Goal: Find specific page/section: Find specific page/section

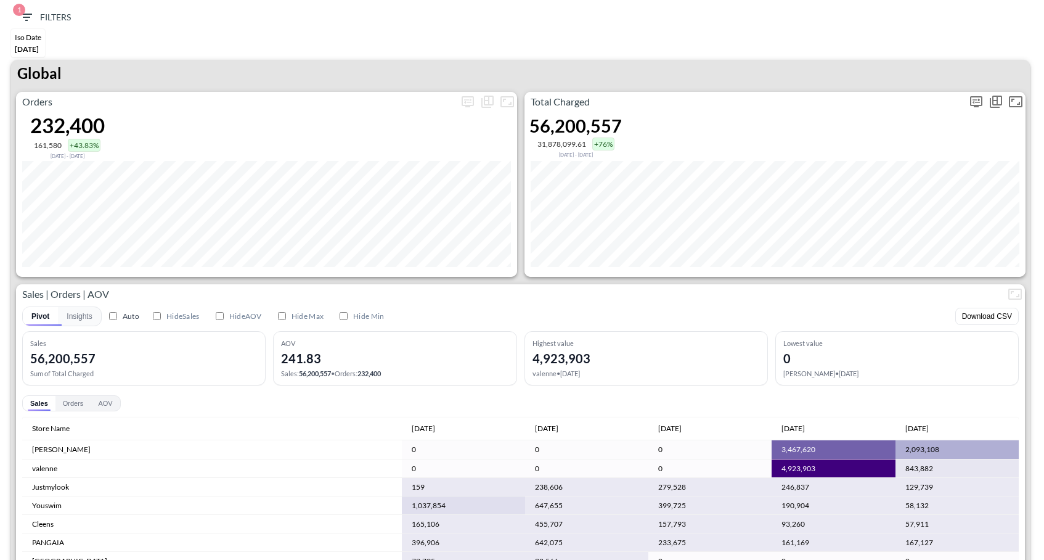
click at [972, 104] on icon "more" at bounding box center [976, 101] width 15 height 15
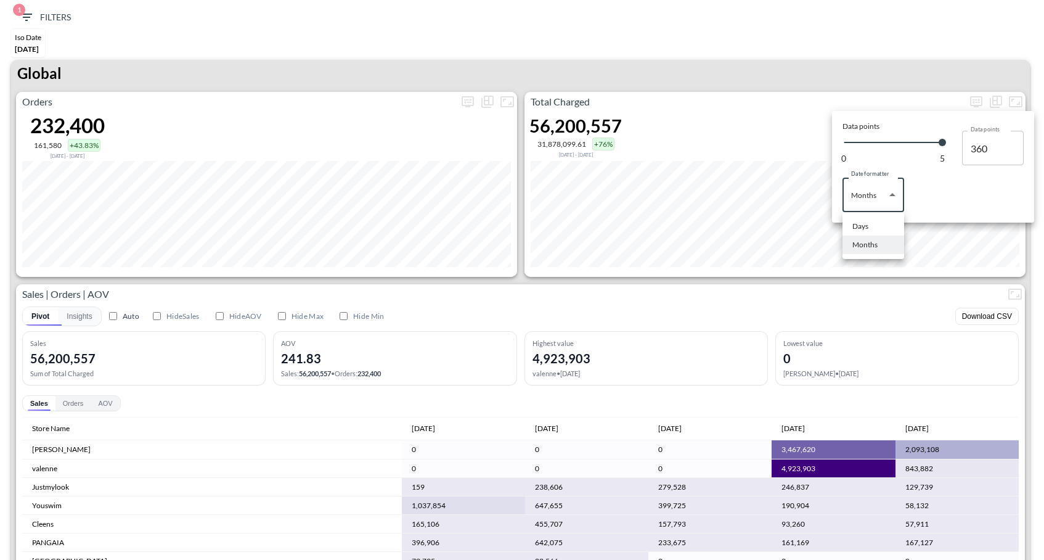
click at [869, 199] on body "BI.P.EYE, Interactive Analytics Dashboards 1 Filters Iso Date Jun 01, 2025 Glob…" at bounding box center [522, 280] width 1044 height 560
click at [867, 230] on div "Days" at bounding box center [861, 226] width 16 height 11
type input "Days"
type input "137"
click at [893, 40] on div at bounding box center [522, 280] width 1044 height 560
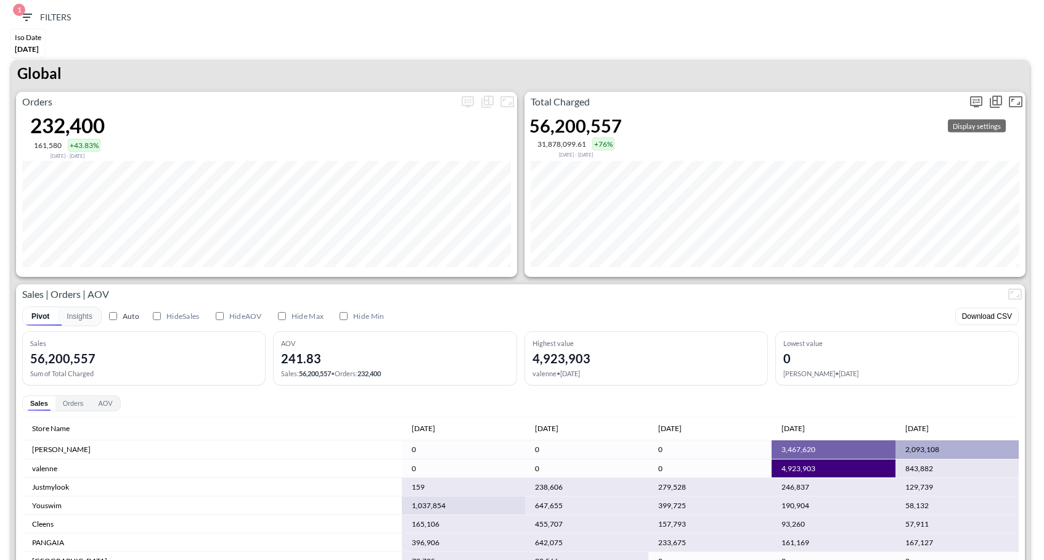
click at [985, 98] on button "more" at bounding box center [977, 102] width 20 height 20
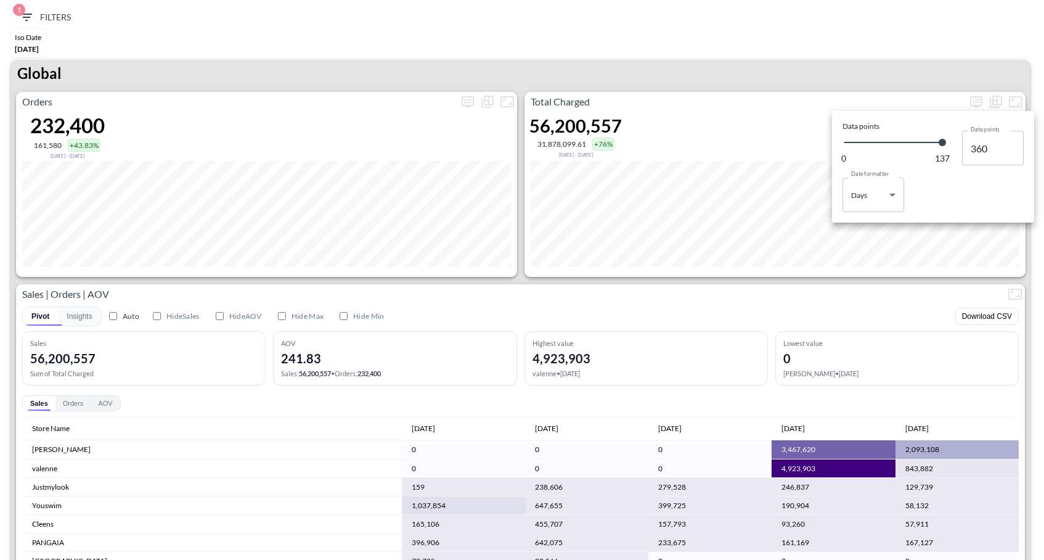
click at [896, 209] on body "BI.P.EYE, Interactive Analytics Dashboards 1 Filters Iso Date Jun 01, 2025 Glob…" at bounding box center [522, 280] width 1044 height 560
click at [877, 247] on li "Months" at bounding box center [874, 245] width 62 height 18
type input "Months"
click at [936, 298] on div at bounding box center [522, 280] width 1044 height 560
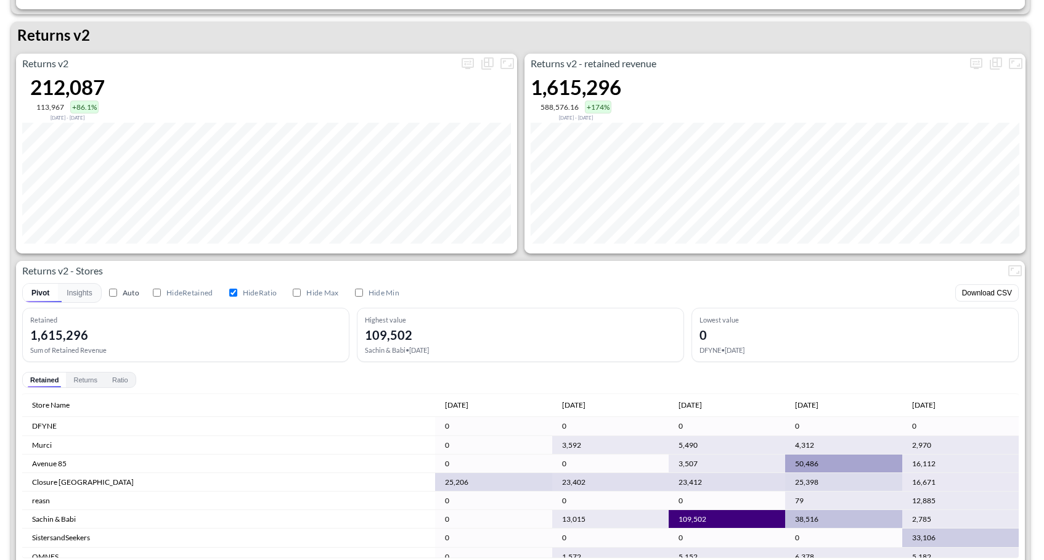
scroll to position [1231, 0]
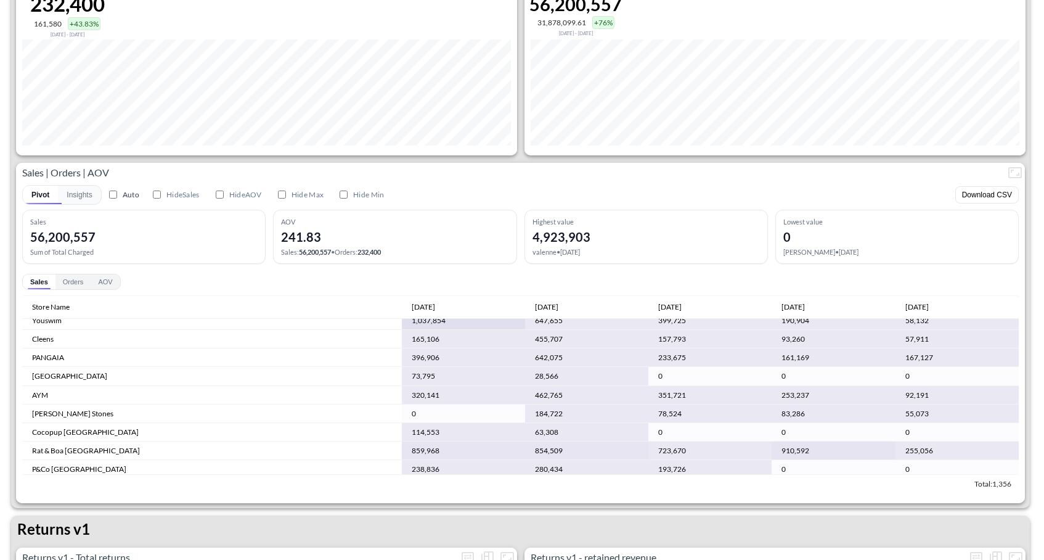
scroll to position [59, 0]
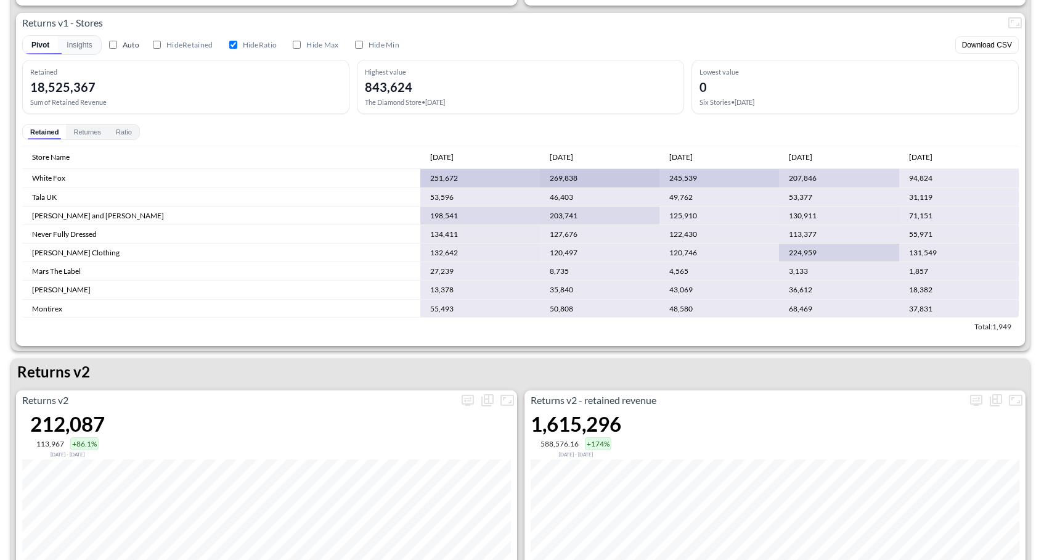
scroll to position [631, 0]
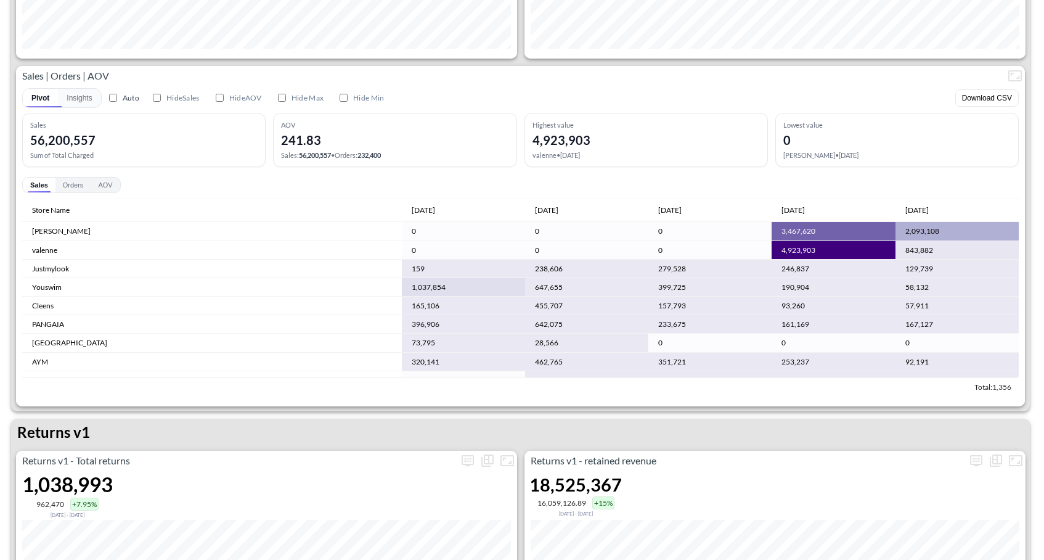
scroll to position [346, 0]
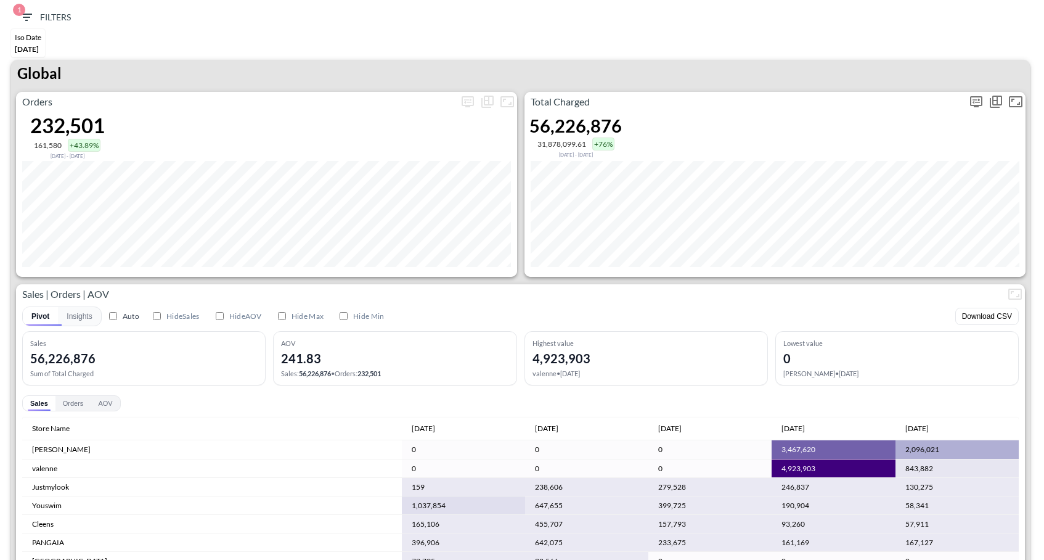
click at [981, 96] on icon "more" at bounding box center [976, 101] width 12 height 11
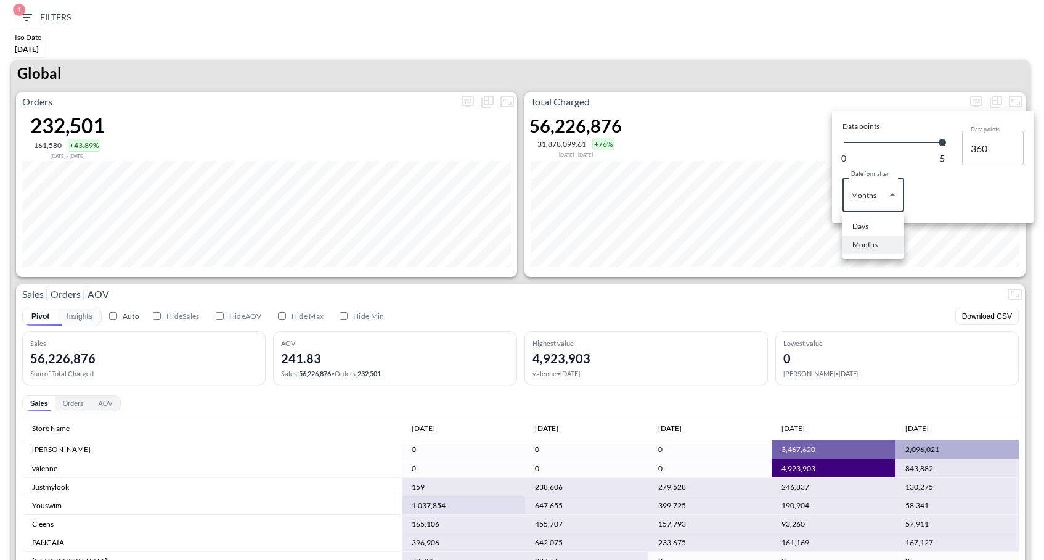
click at [845, 211] on body "BI.P.EYE, Interactive Analytics Dashboards 1 Filters Iso Date Jun 01, 2025 Glob…" at bounding box center [522, 280] width 1044 height 560
click at [859, 231] on div "Days" at bounding box center [861, 226] width 16 height 11
type input "Days"
type input "137"
click at [882, 57] on div at bounding box center [522, 280] width 1044 height 560
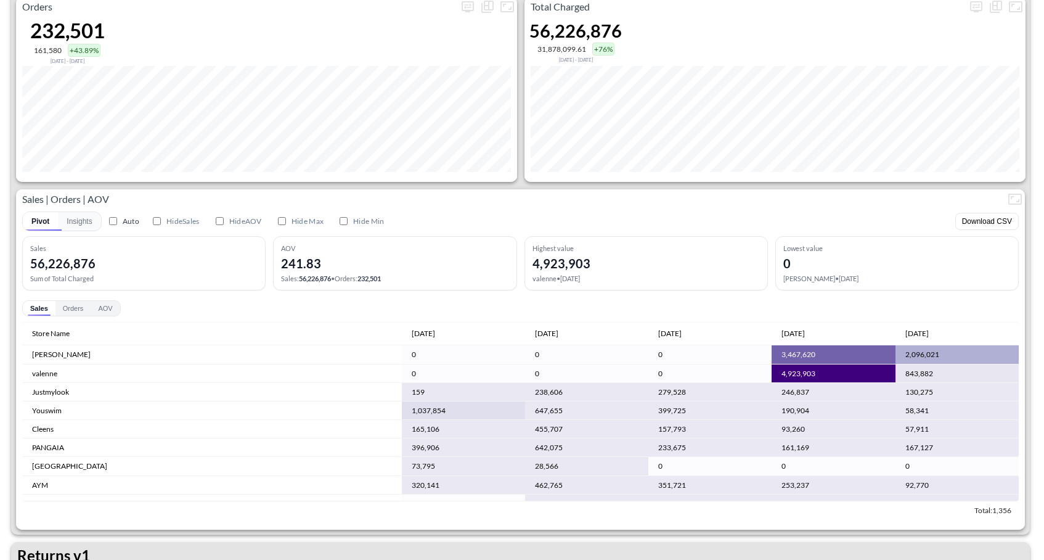
scroll to position [38, 0]
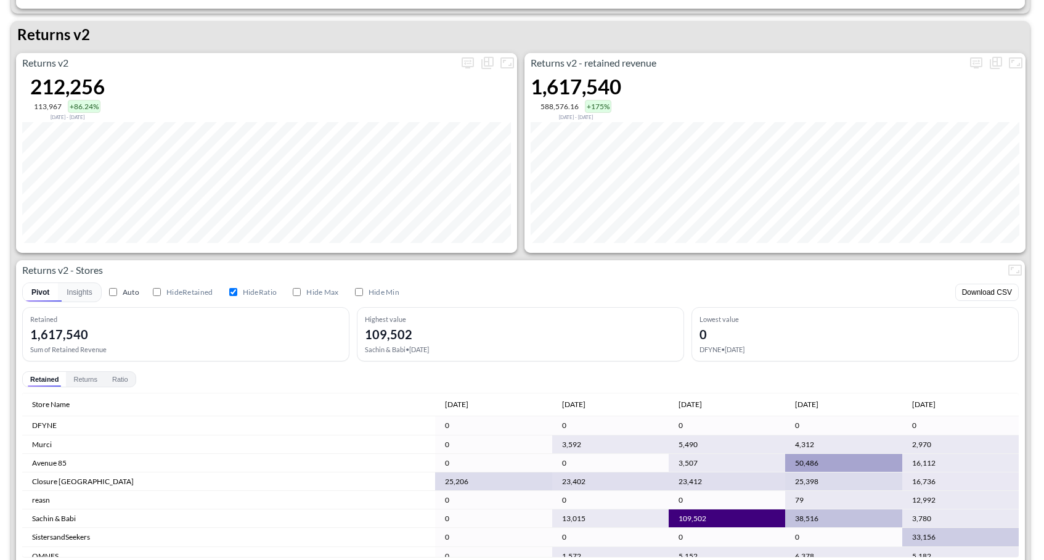
scroll to position [1242, 0]
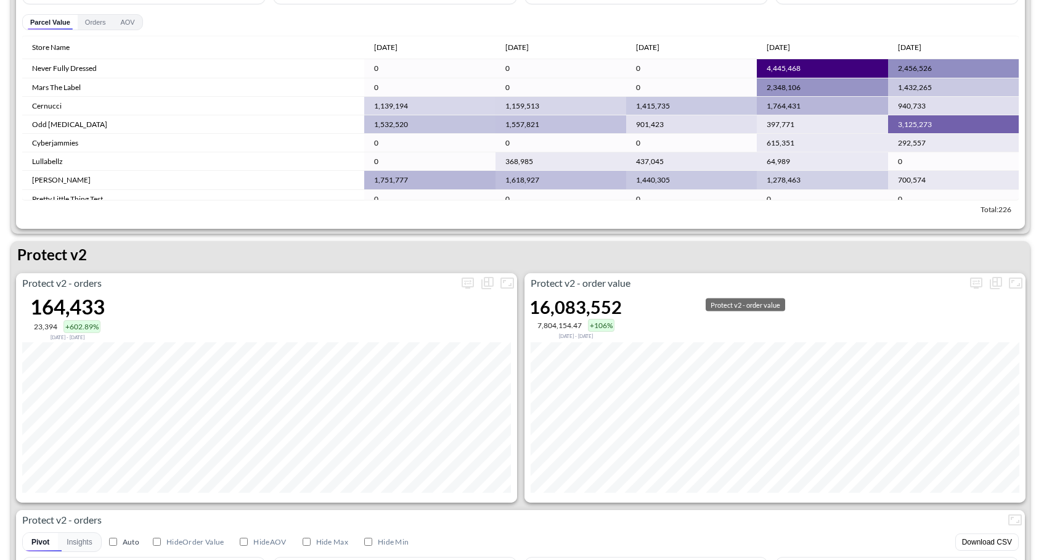
scroll to position [2293, 0]
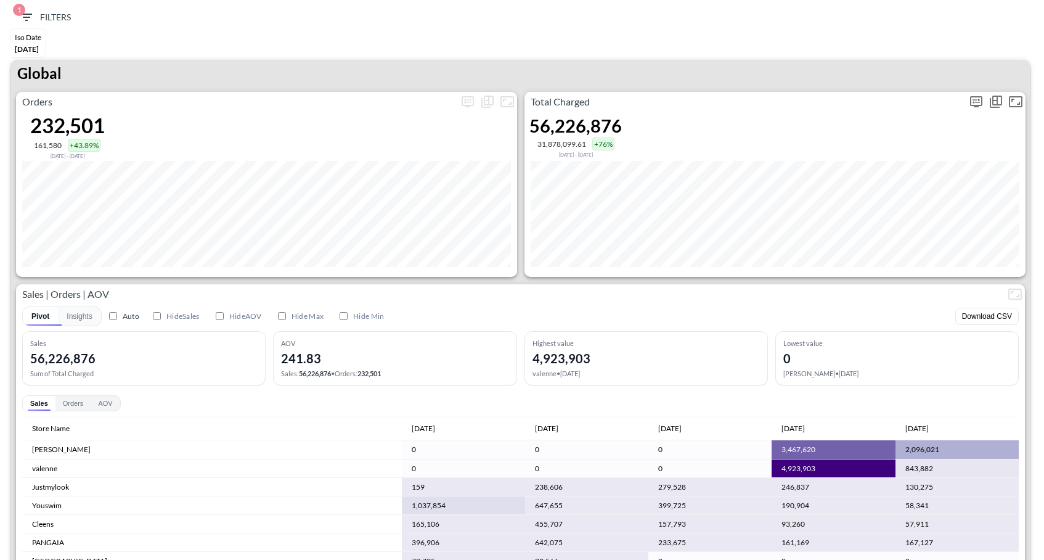
click at [972, 105] on icon "more" at bounding box center [976, 101] width 15 height 15
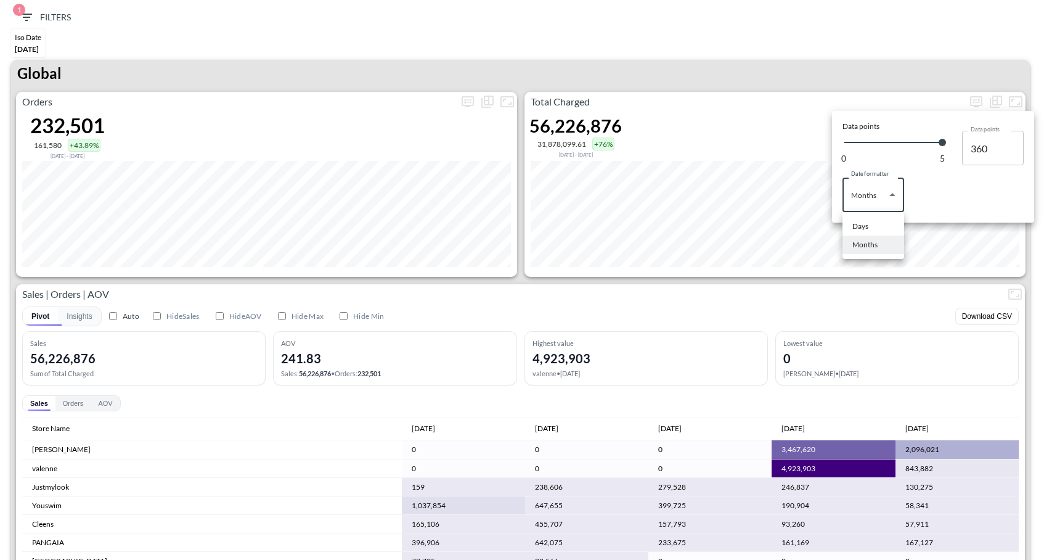
click at [871, 200] on body "BI.P.EYE, Interactive Analytics Dashboards 1 Filters Iso Date Jun 01, 2025 Glob…" at bounding box center [522, 280] width 1044 height 560
click at [872, 236] on li "Months" at bounding box center [874, 245] width 62 height 18
click at [866, 208] on body "BI.P.EYE, Interactive Analytics Dashboards 1 Filters Iso Date Jun 01, 2025 Glob…" at bounding box center [522, 280] width 1044 height 560
click at [866, 225] on div "Days" at bounding box center [861, 226] width 16 height 11
type input "Days"
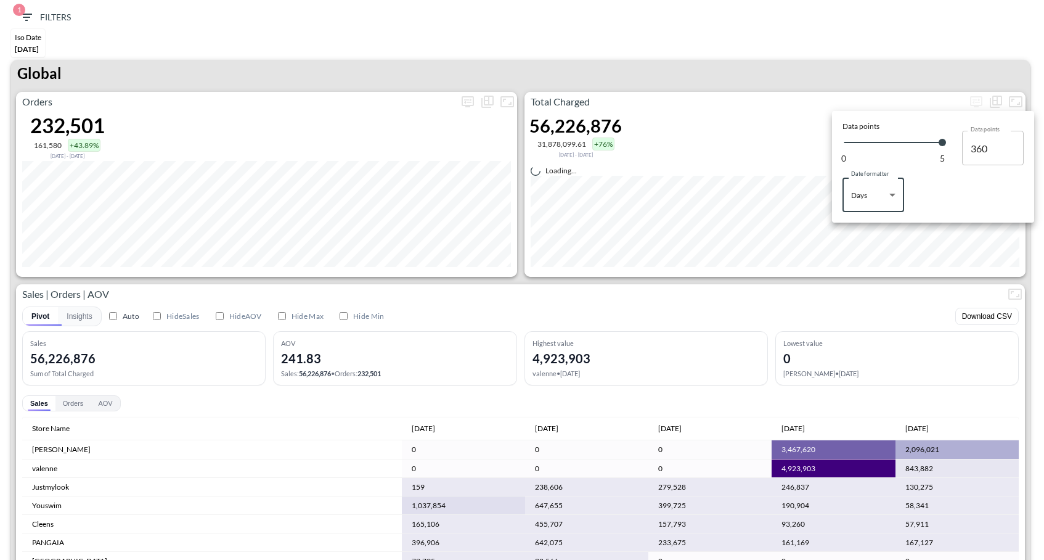
type input "137"
click at [836, 82] on div at bounding box center [522, 280] width 1044 height 560
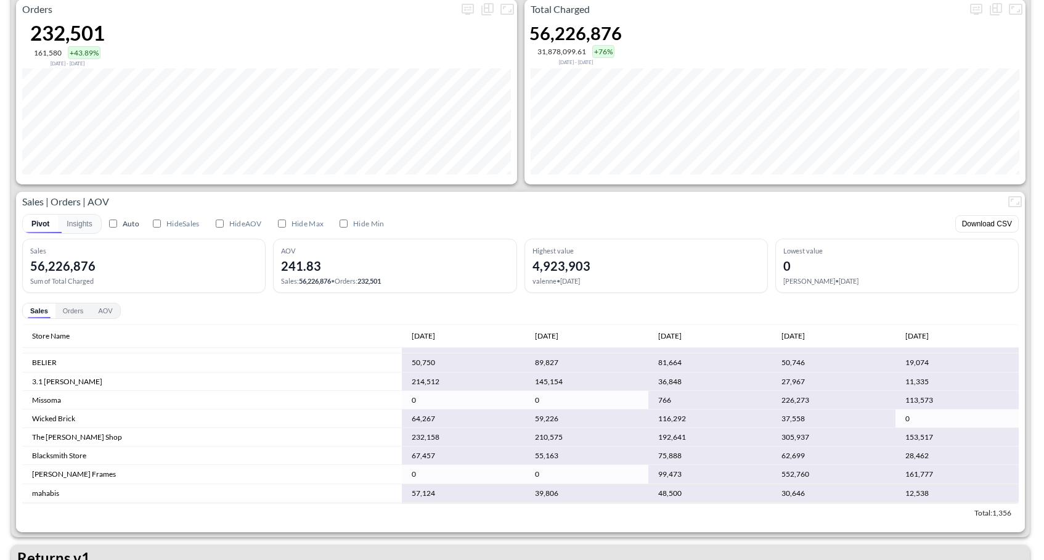
scroll to position [592, 0]
